Goal: Navigation & Orientation: Understand site structure

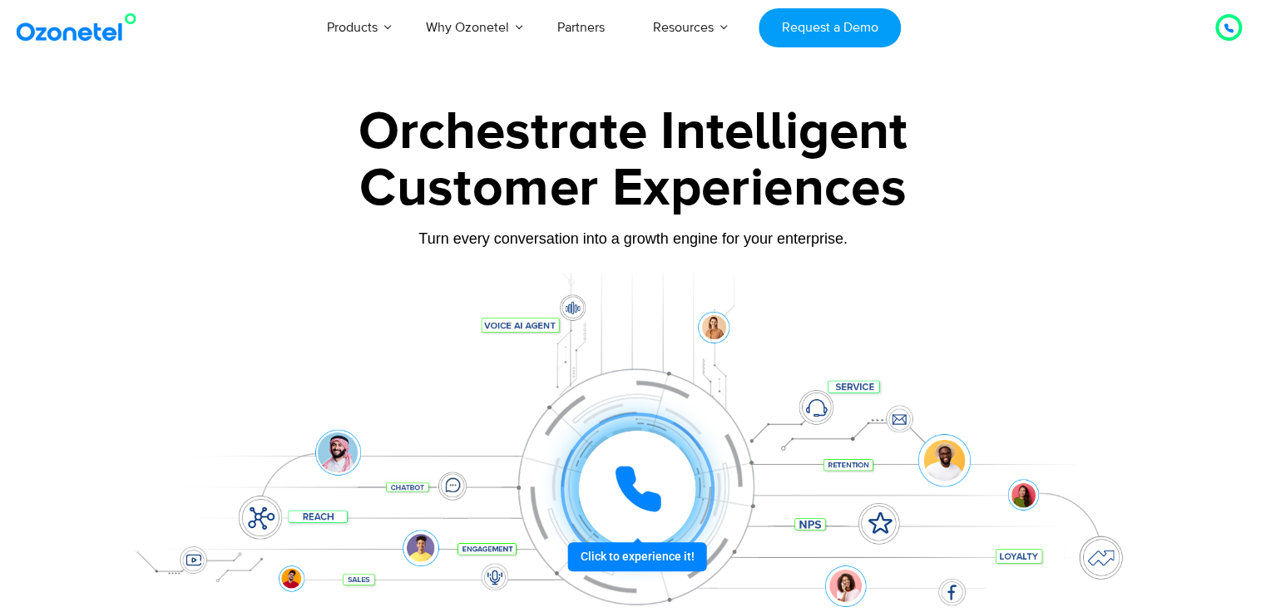
click at [620, 498] on icon at bounding box center [638, 489] width 50 height 50
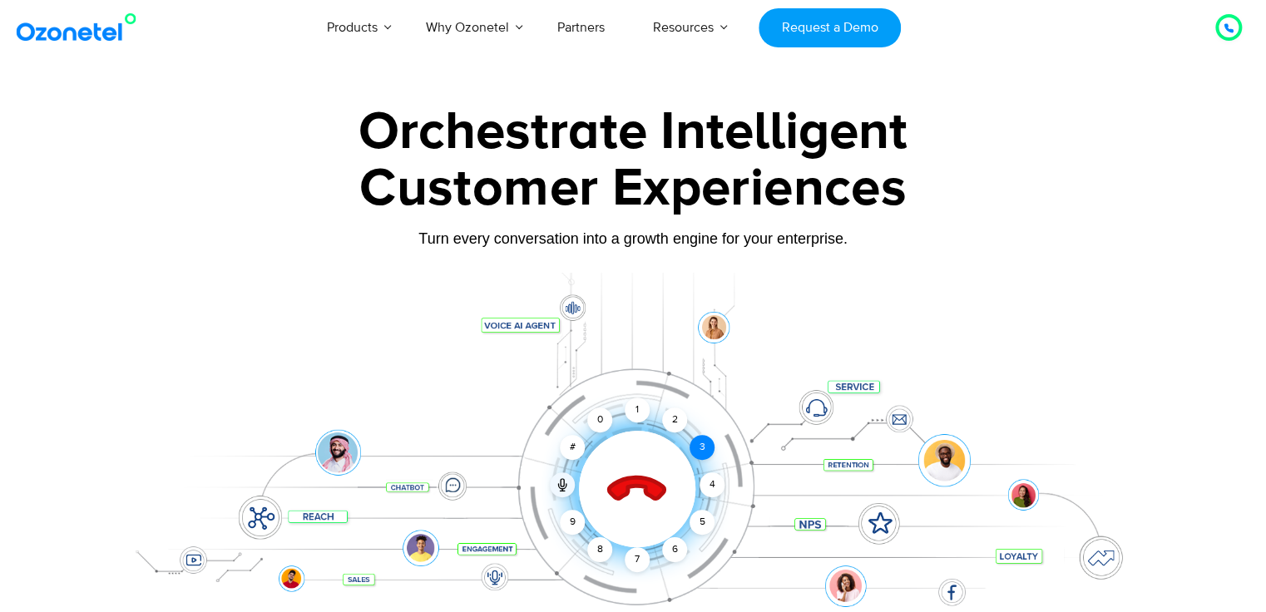
click at [709, 447] on div "3" at bounding box center [701, 447] width 25 height 25
click at [712, 487] on div "4" at bounding box center [711, 484] width 25 height 25
click at [698, 513] on div "5" at bounding box center [701, 522] width 25 height 25
click at [572, 511] on div "9" at bounding box center [572, 522] width 25 height 25
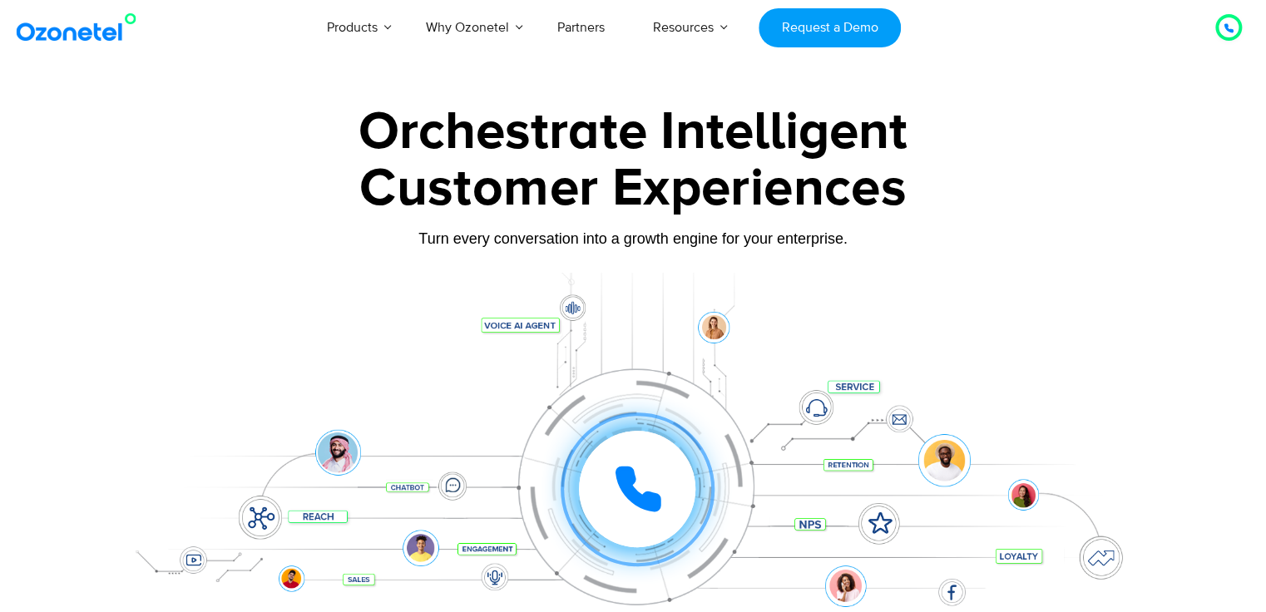
click at [1224, 17] on div at bounding box center [1228, 27] width 10 height 20
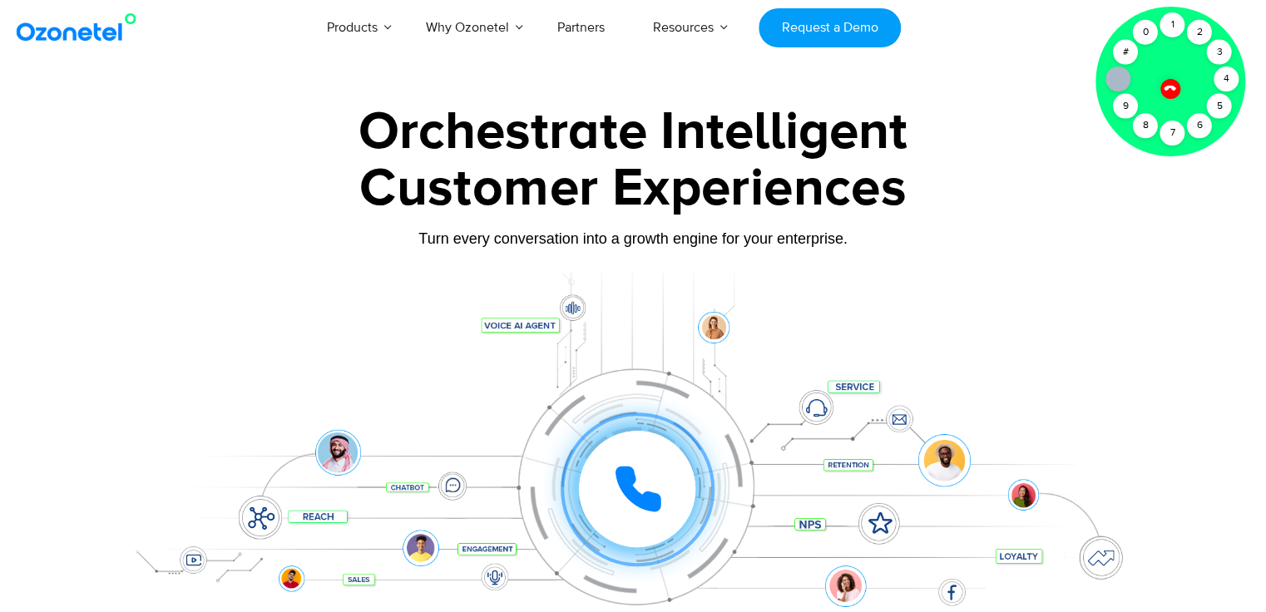
click at [1070, 180] on div "Customer Experiences" at bounding box center [633, 189] width 1040 height 80
click at [1175, 88] on icon at bounding box center [1170, 88] width 14 height 14
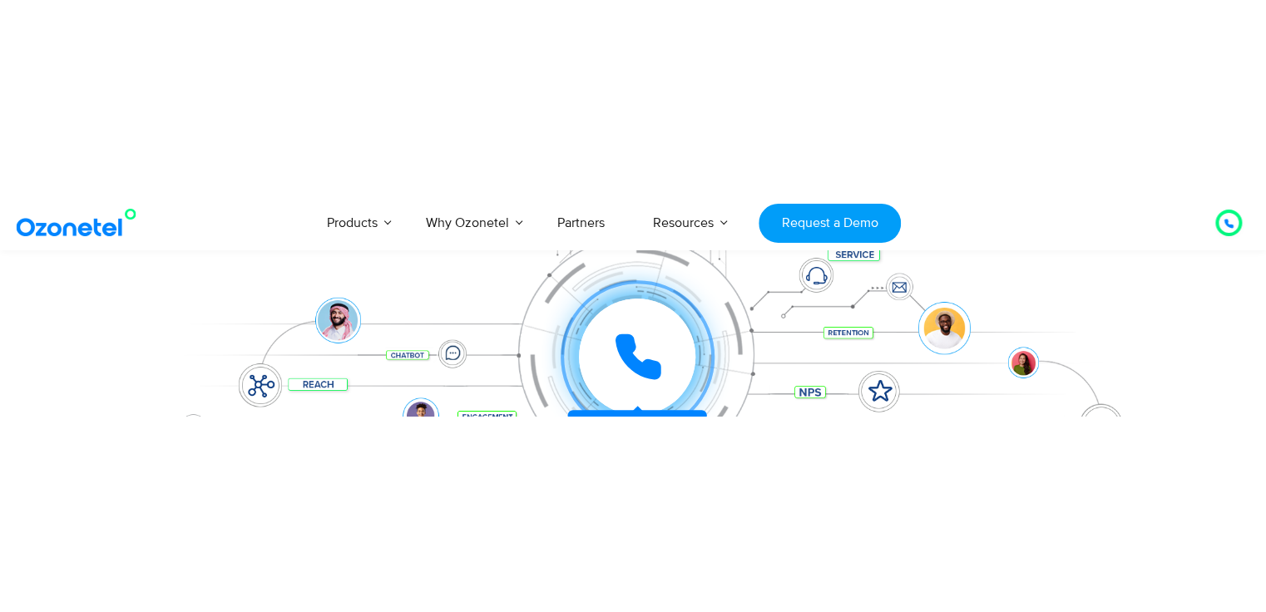
scroll to position [299, 0]
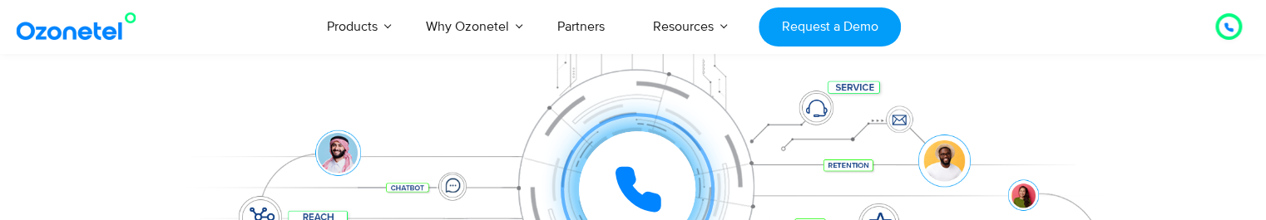
click at [627, 191] on icon at bounding box center [638, 190] width 42 height 42
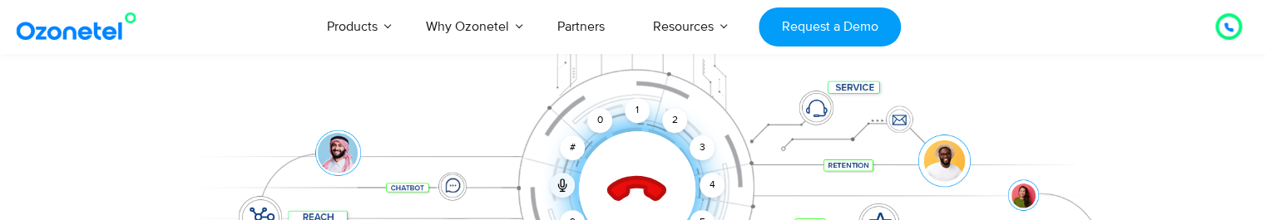
click at [640, 181] on icon at bounding box center [637, 190] width 58 height 58
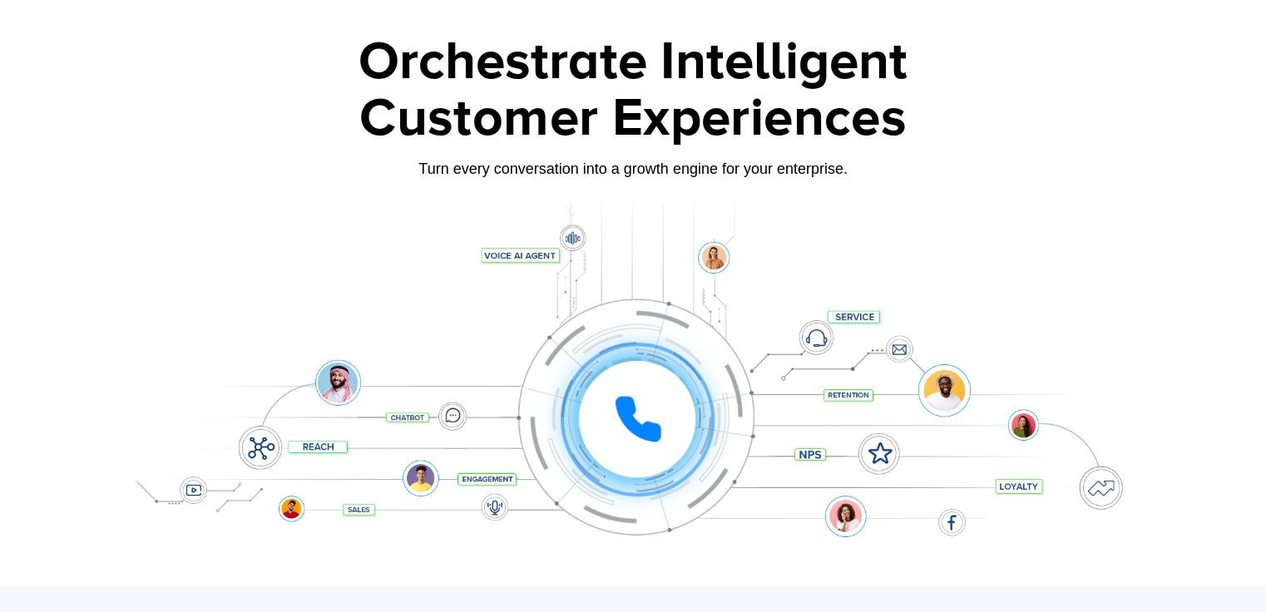
scroll to position [100, 0]
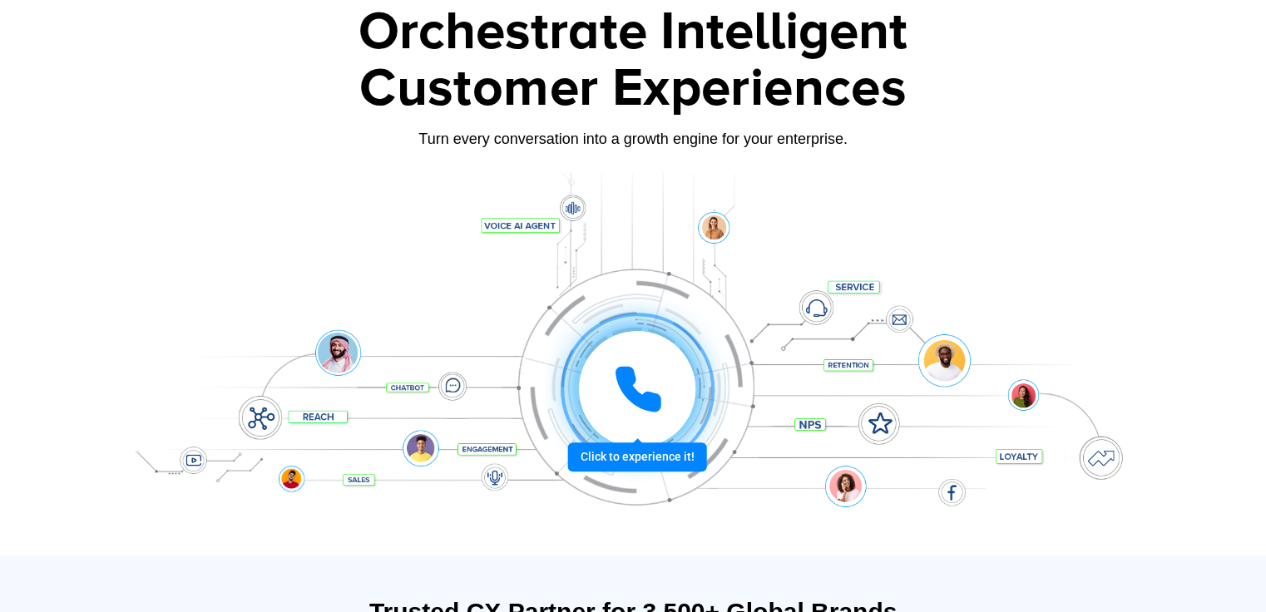
click at [625, 397] on icon at bounding box center [638, 389] width 50 height 50
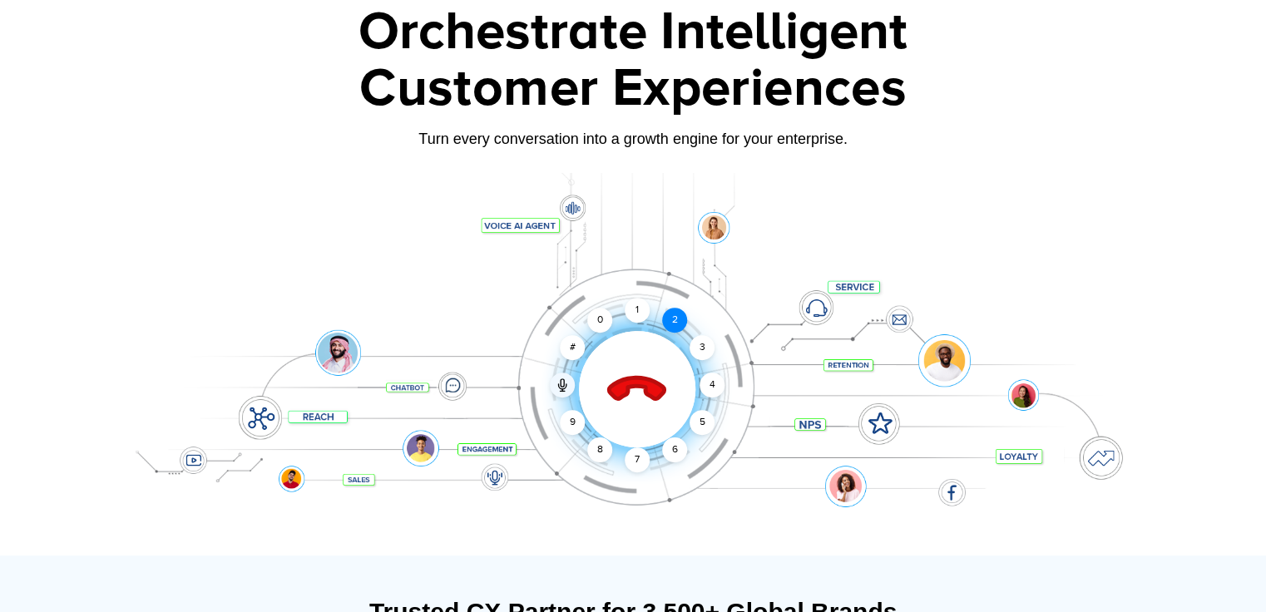
click at [662, 321] on div "2" at bounding box center [674, 320] width 25 height 25
click at [629, 388] on icon at bounding box center [637, 390] width 58 height 58
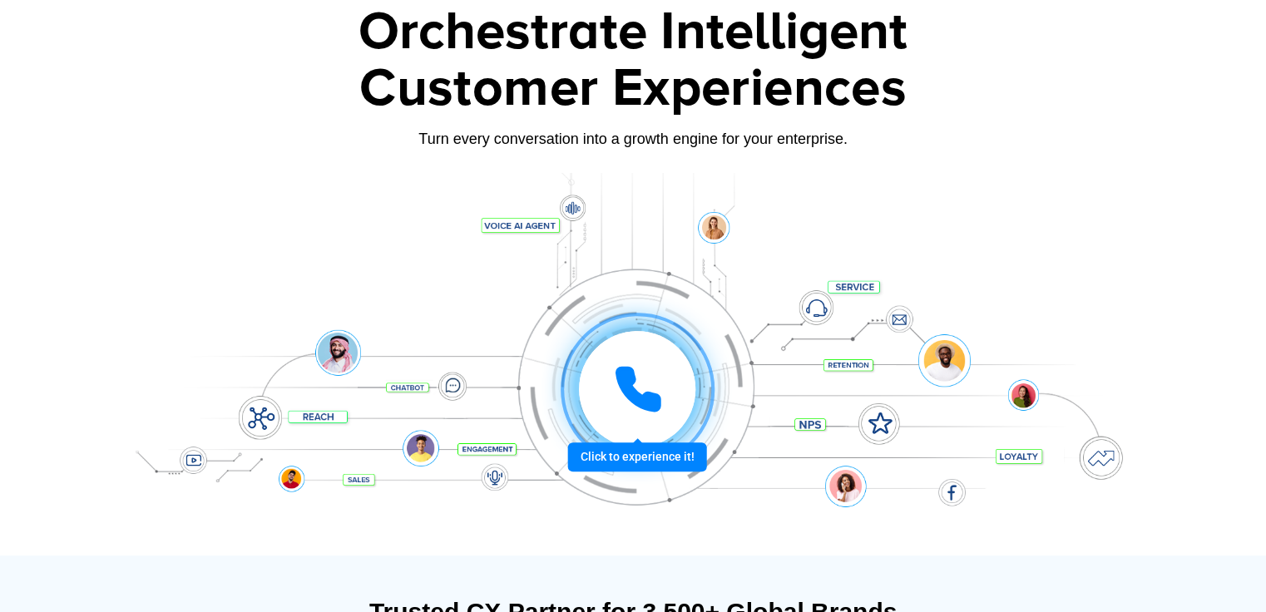
click at [689, 370] on div at bounding box center [637, 389] width 116 height 116
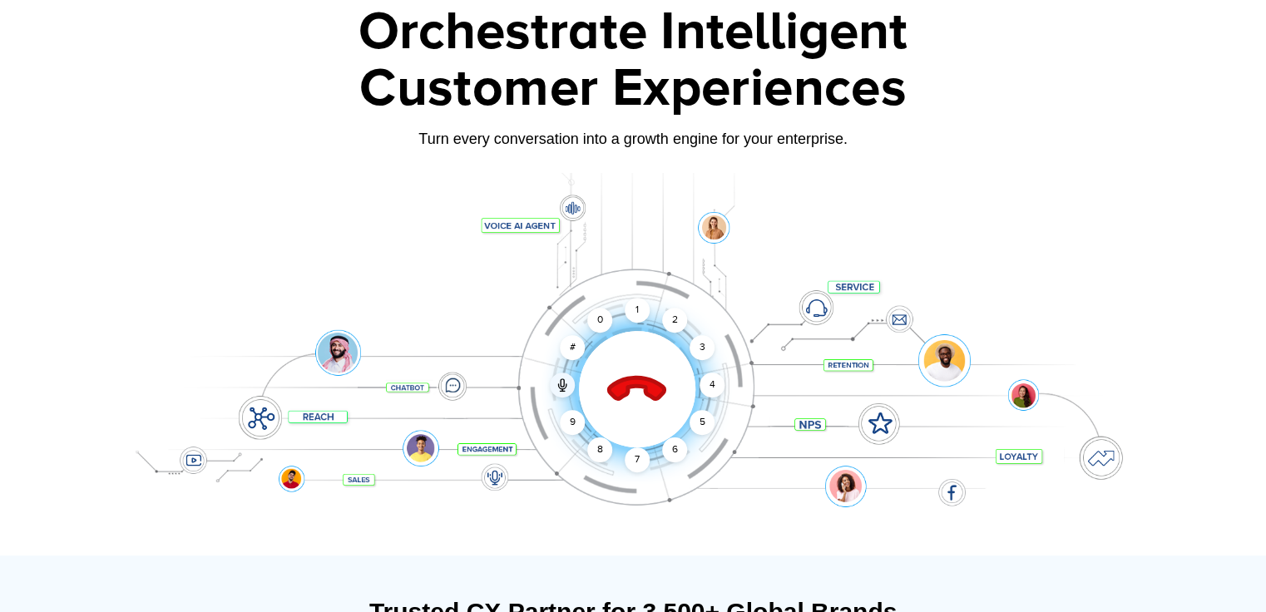
click at [689, 370] on div at bounding box center [637, 389] width 165 height 165
